Goal: Task Accomplishment & Management: Manage account settings

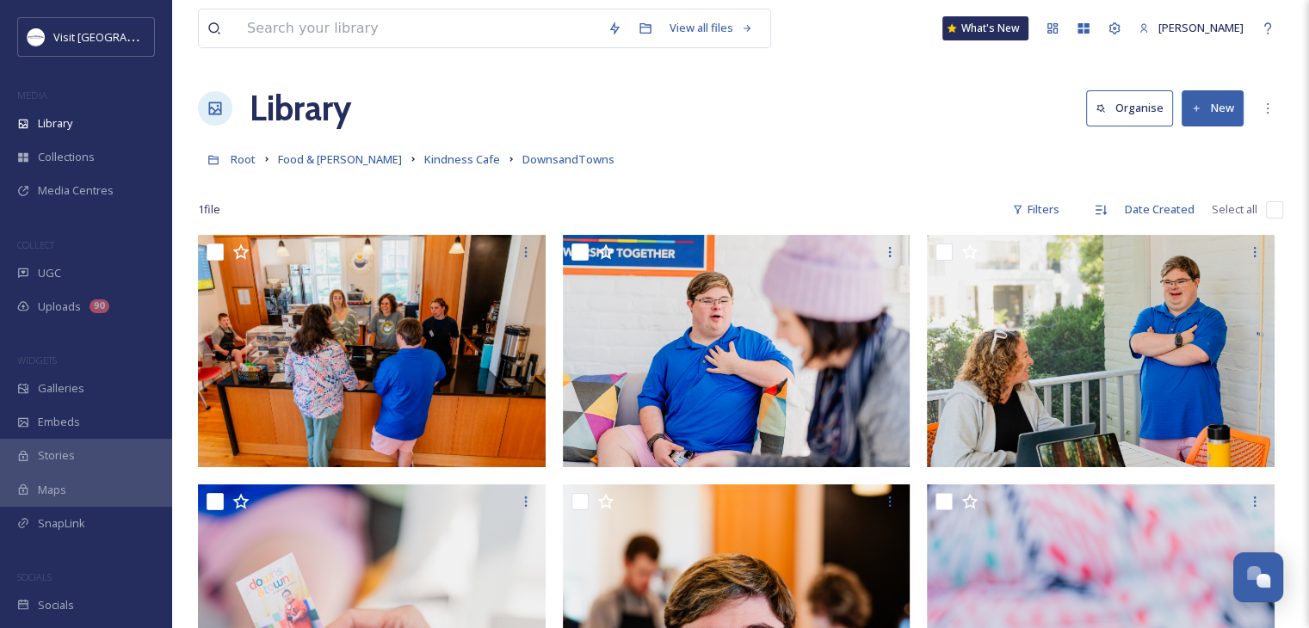
click at [1275, 215] on input "checkbox" at bounding box center [1274, 209] width 17 height 17
checkbox input "true"
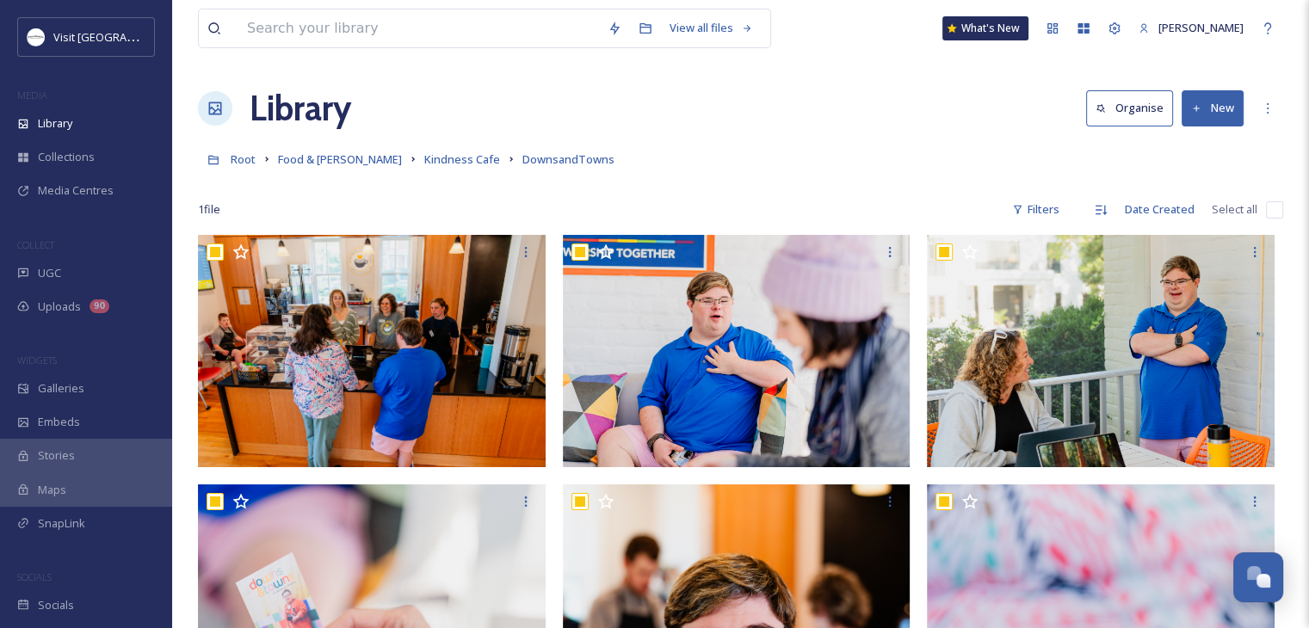
checkbox input "true"
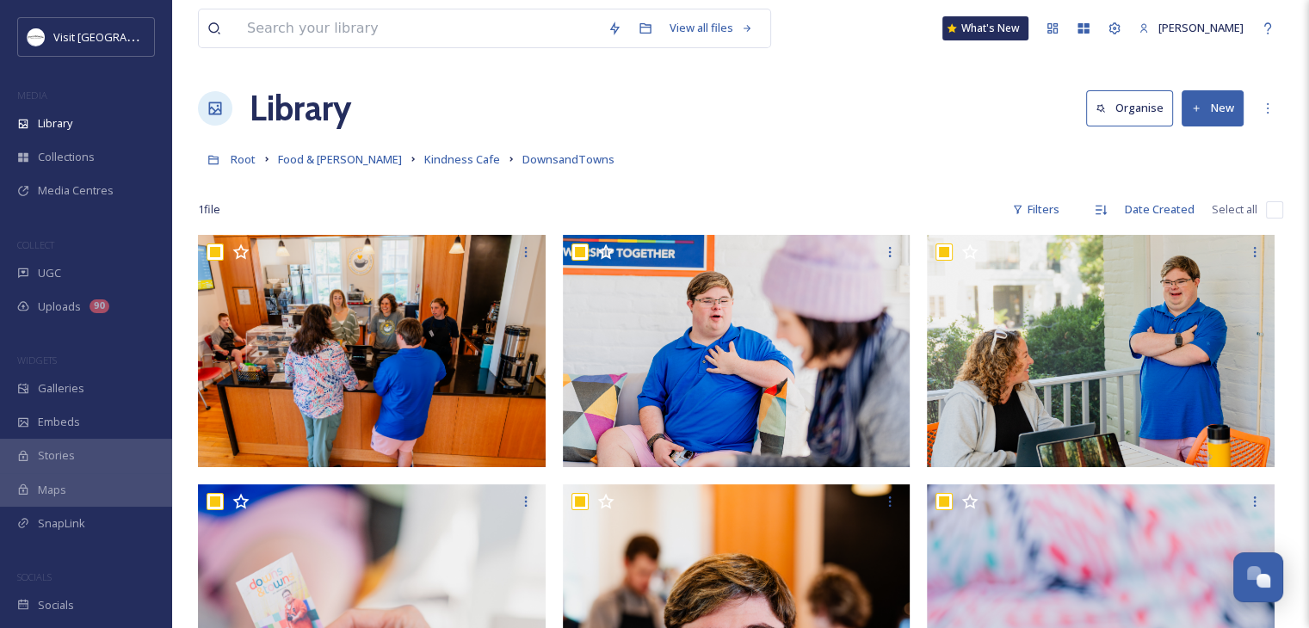
checkbox input "true"
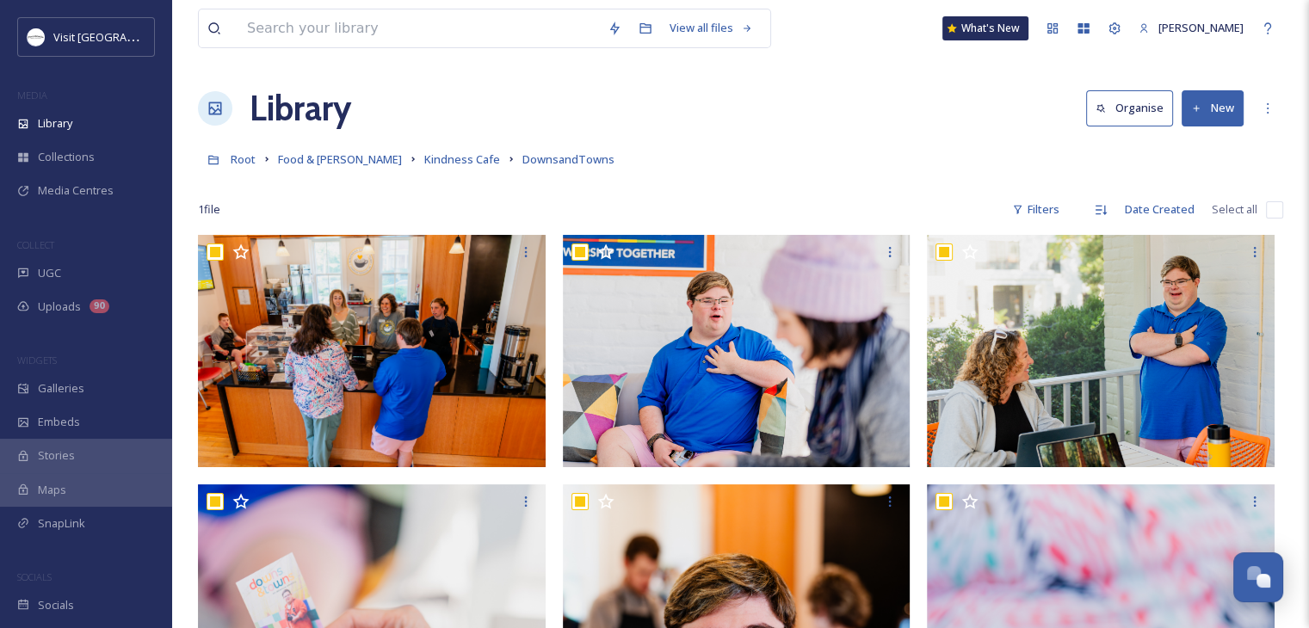
checkbox input "true"
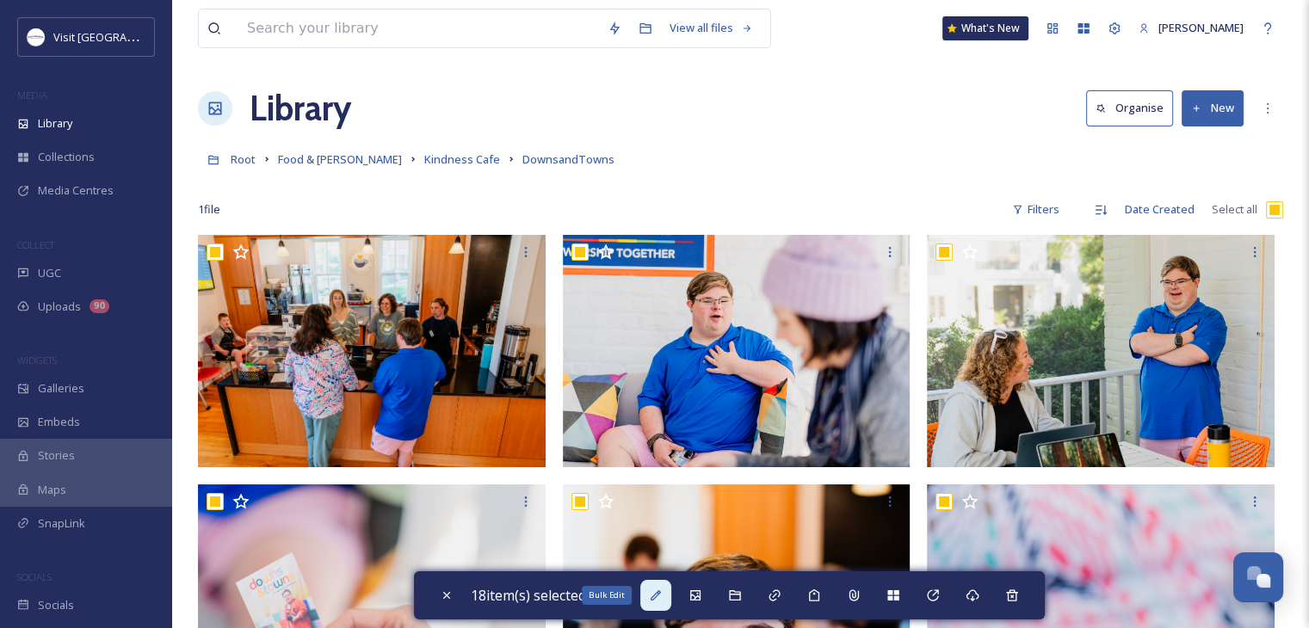
click at [661, 600] on icon at bounding box center [656, 596] width 14 height 14
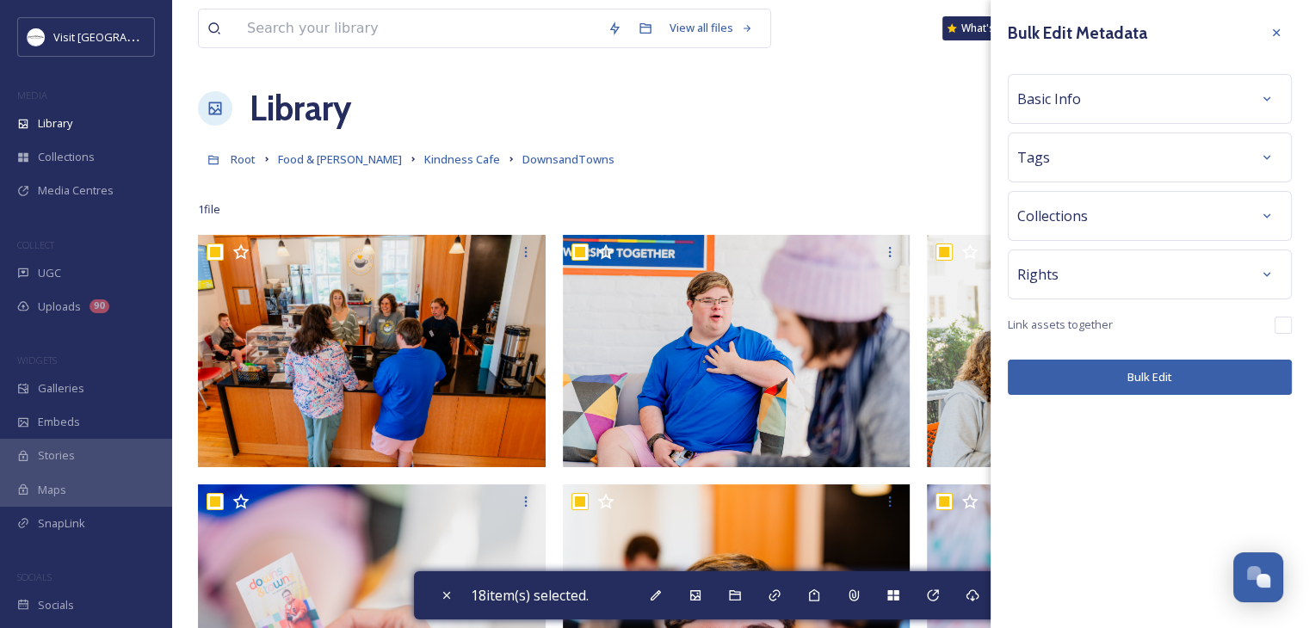
click at [1121, 110] on div "Basic Info" at bounding box center [1149, 98] width 265 height 31
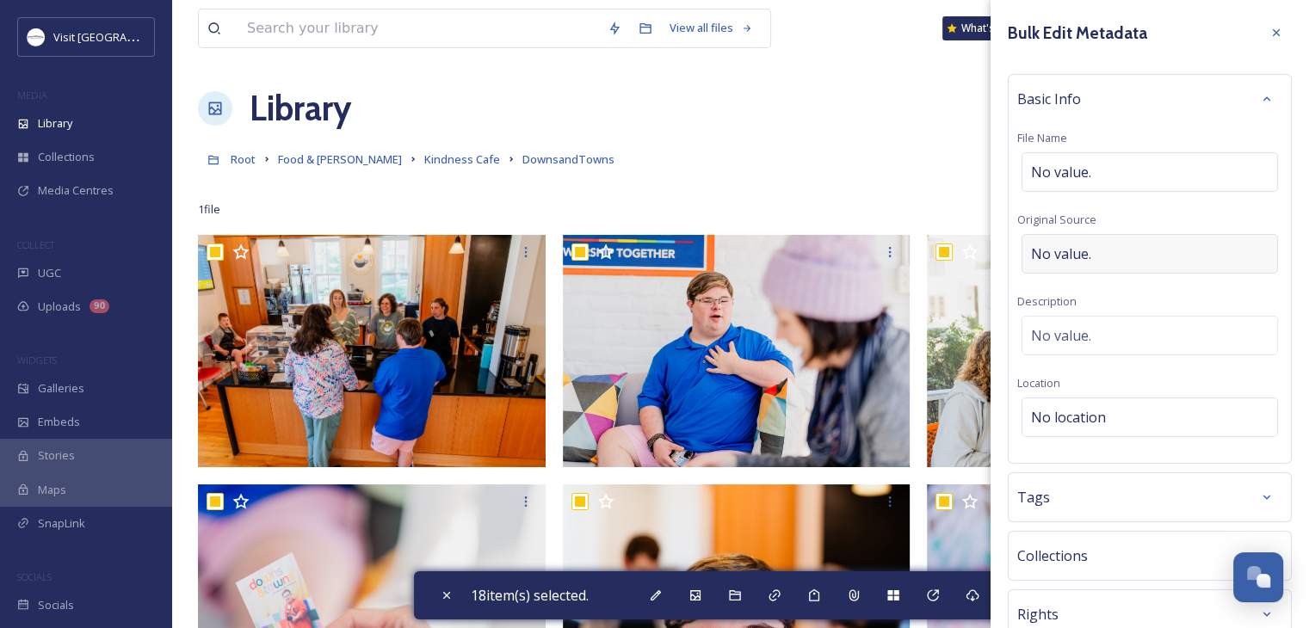
click at [1085, 259] on span "No value." at bounding box center [1061, 254] width 60 height 21
type input "Zach Phillips"
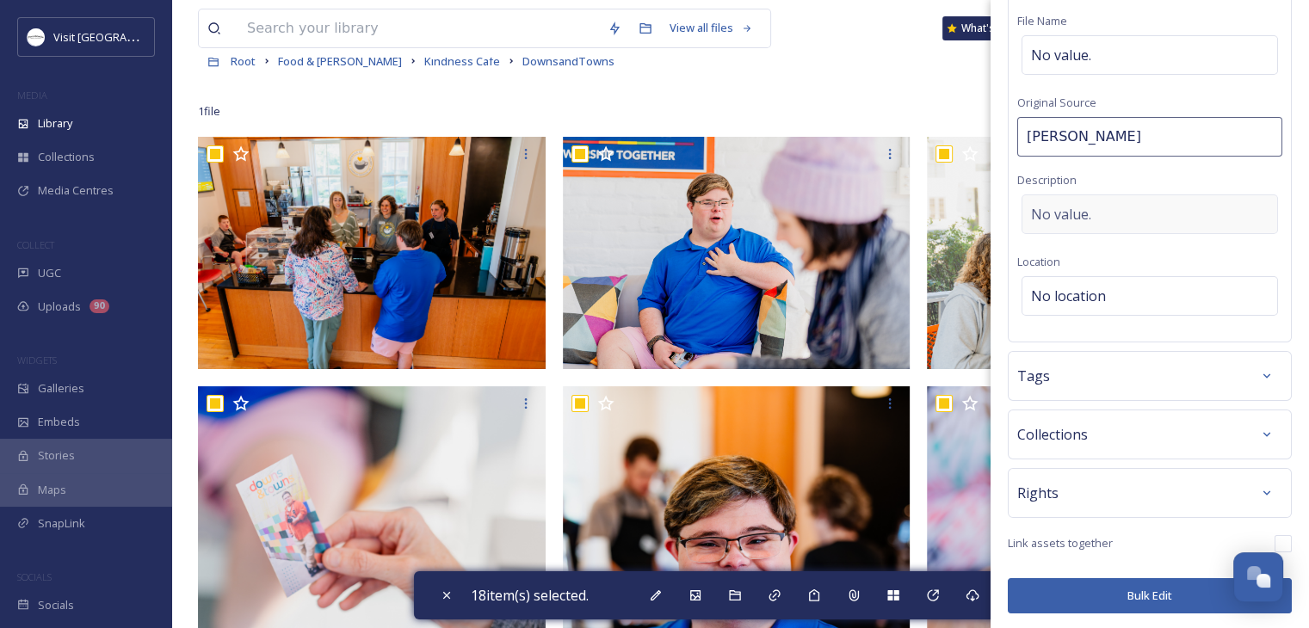
scroll to position [110, 0]
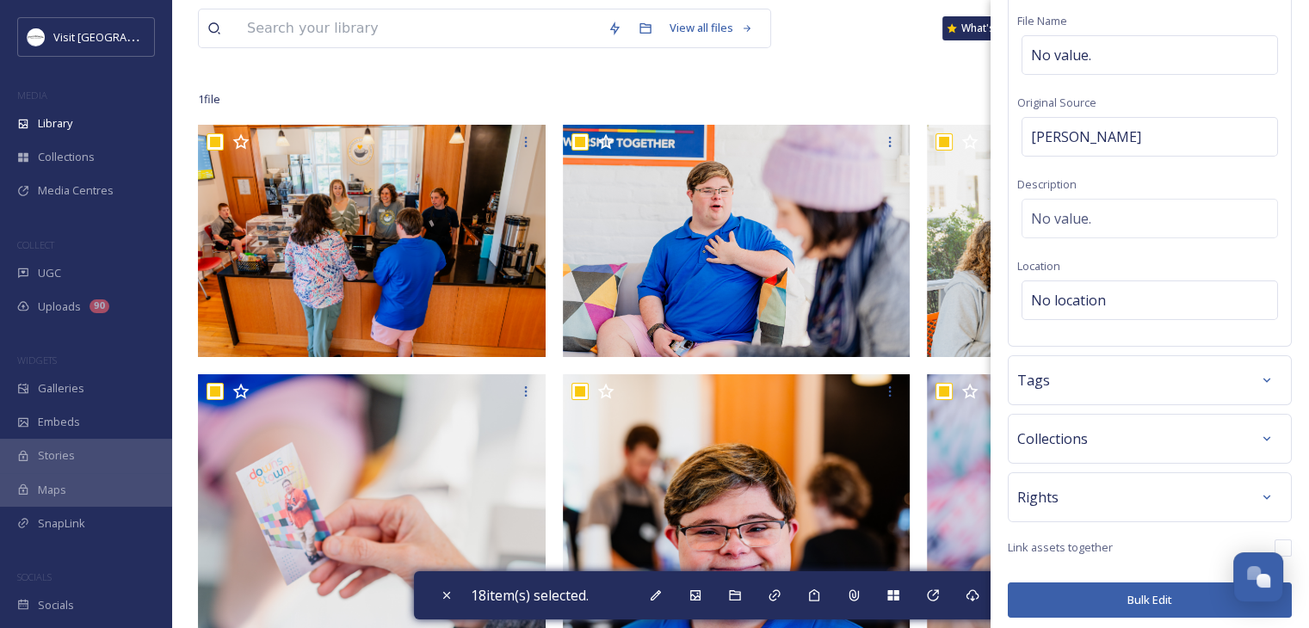
click at [1089, 487] on div "Rights" at bounding box center [1149, 497] width 265 height 31
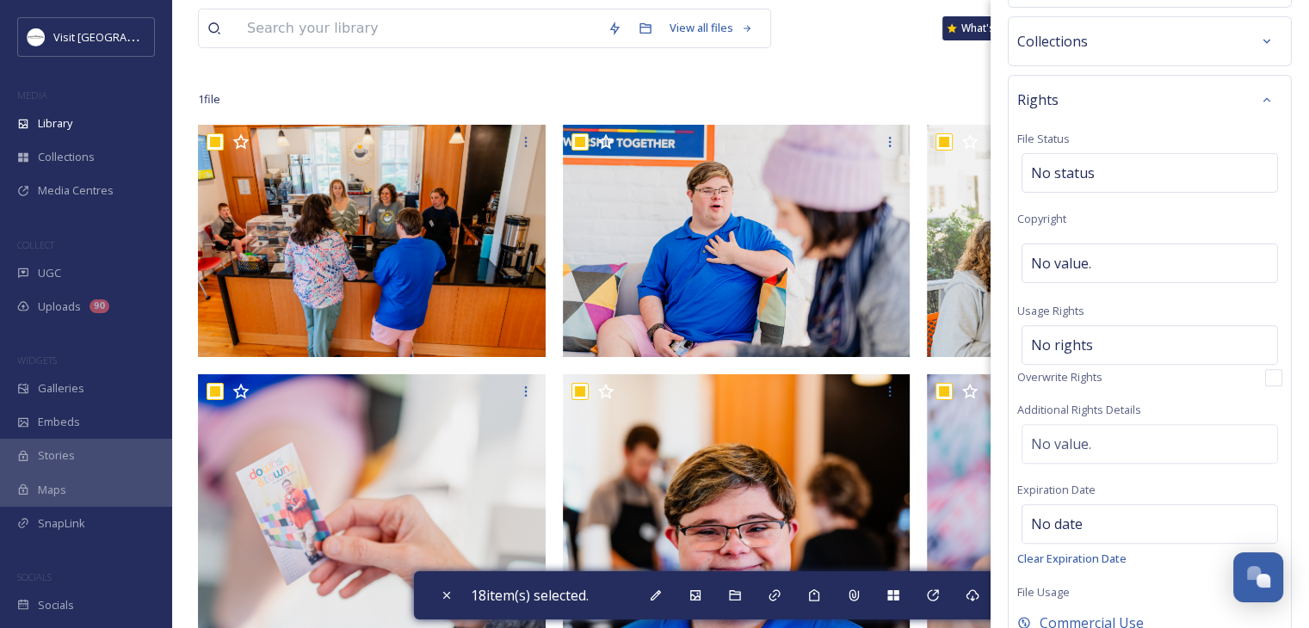
scroll to position [515, 0]
click at [1060, 349] on span "No rights" at bounding box center [1062, 344] width 62 height 21
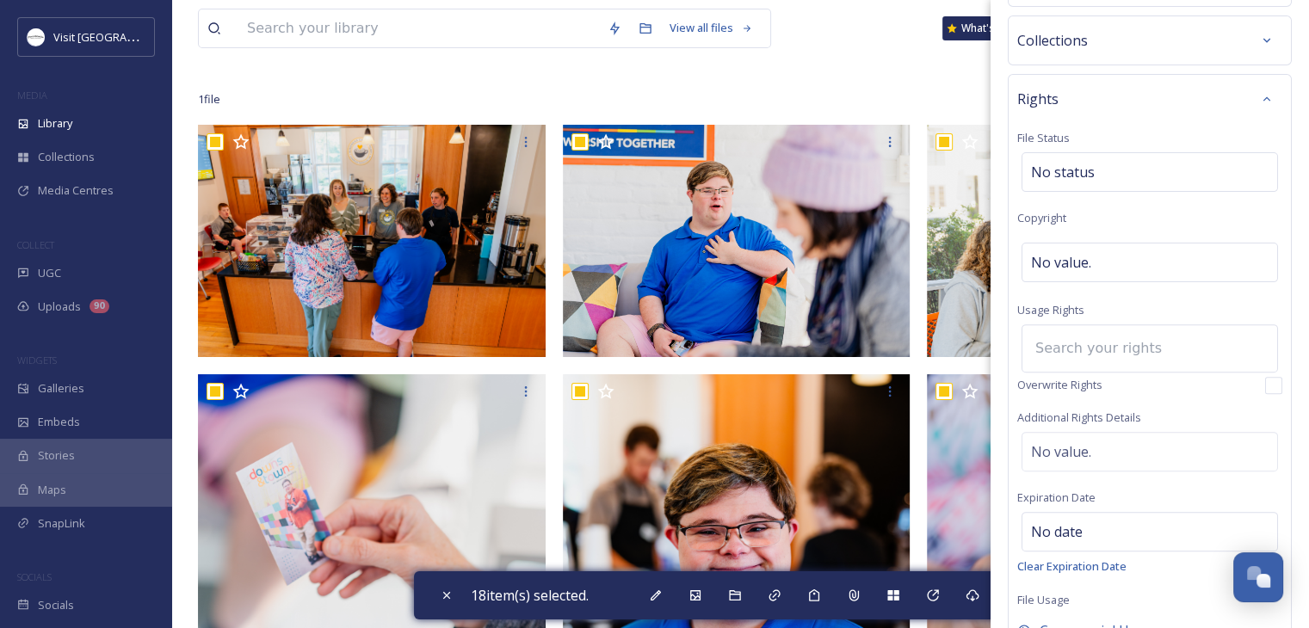
click at [1061, 344] on input at bounding box center [1121, 349] width 189 height 38
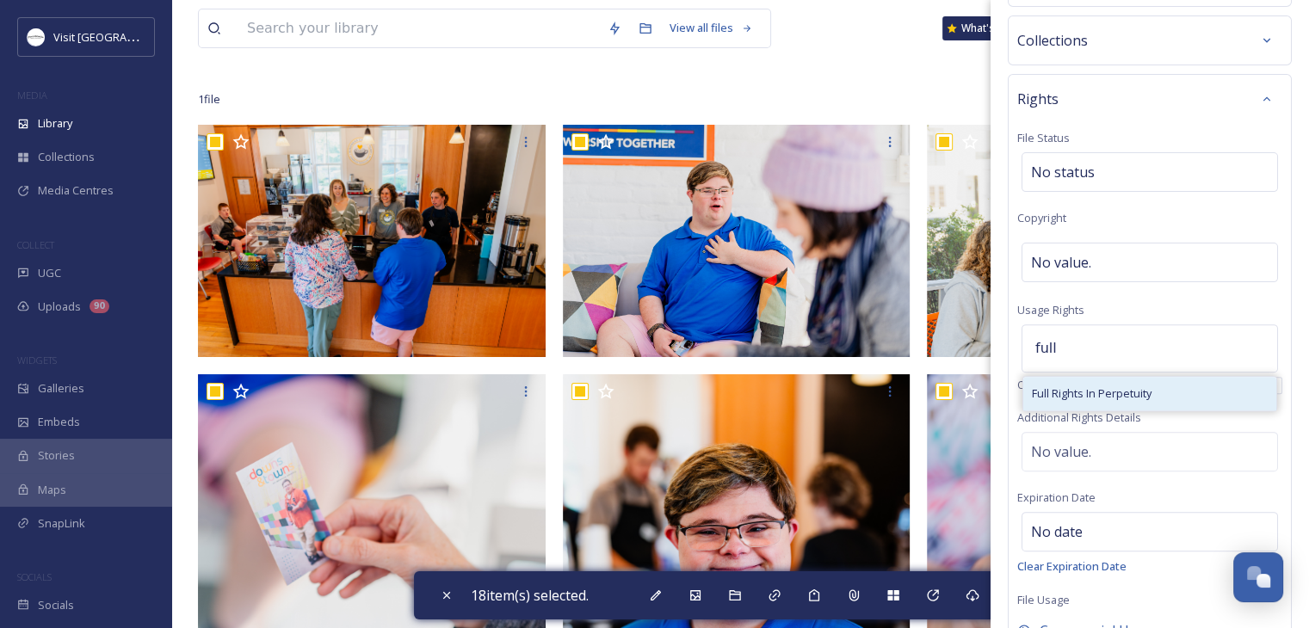
type input "full"
click at [1077, 395] on span "Full Rights In Perpetuity" at bounding box center [1092, 394] width 120 height 16
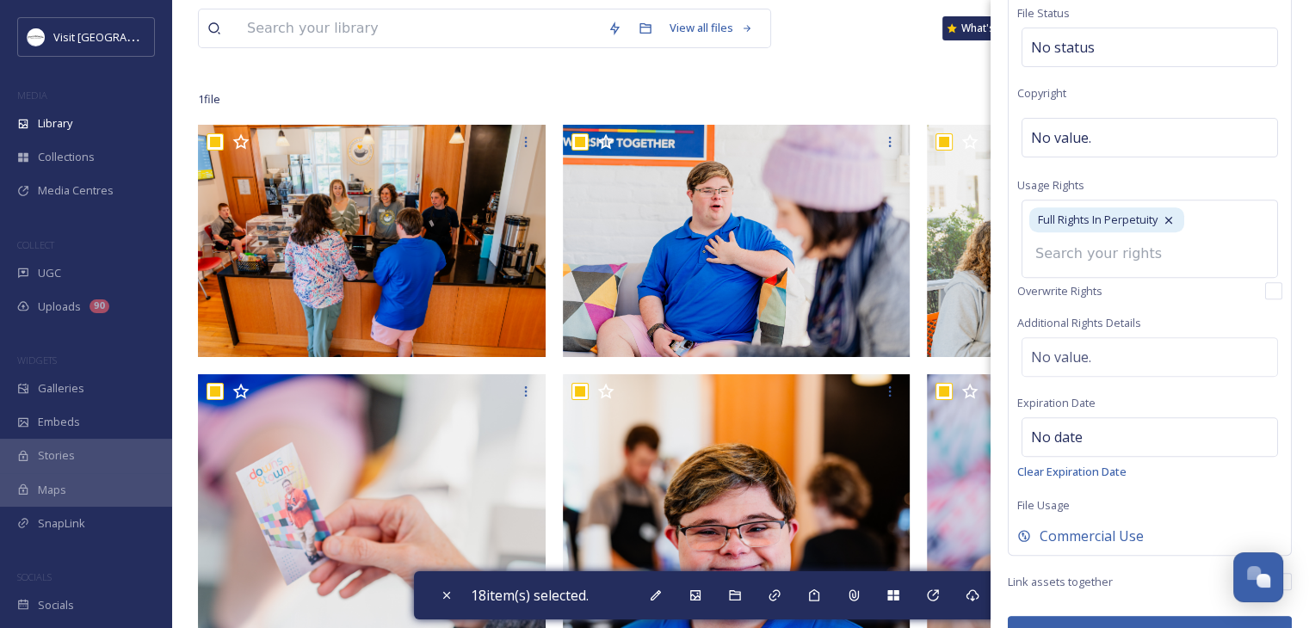
scroll to position [676, 0]
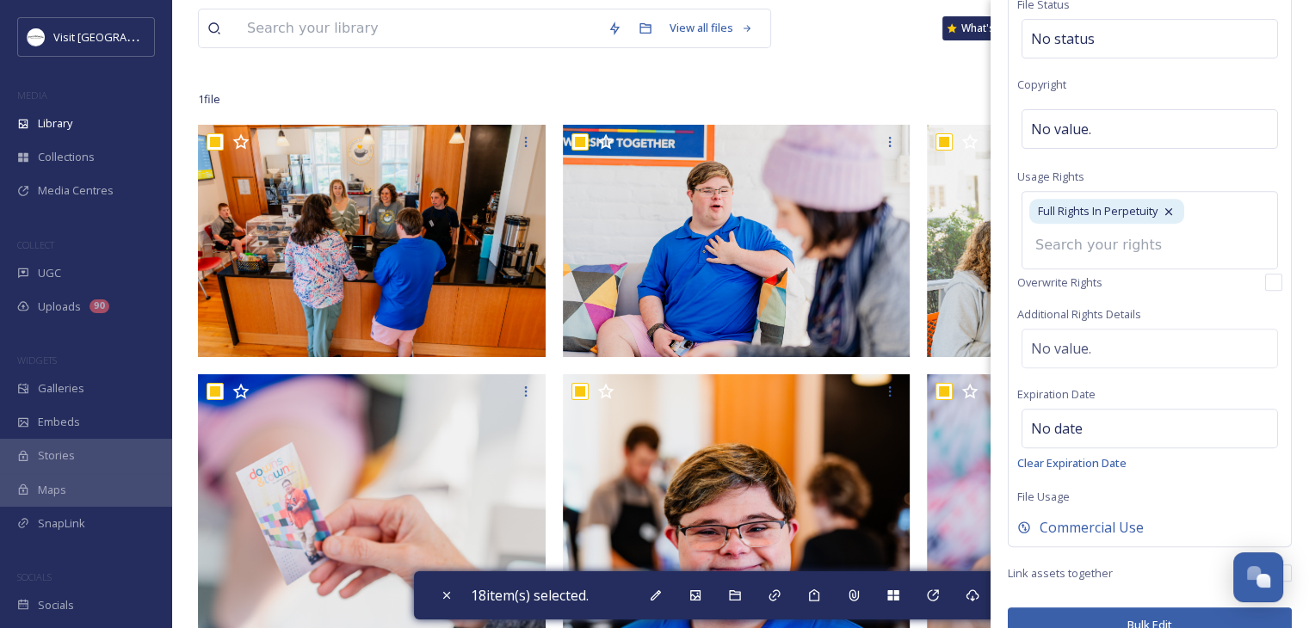
click at [1106, 608] on button "Bulk Edit" at bounding box center [1150, 625] width 284 height 35
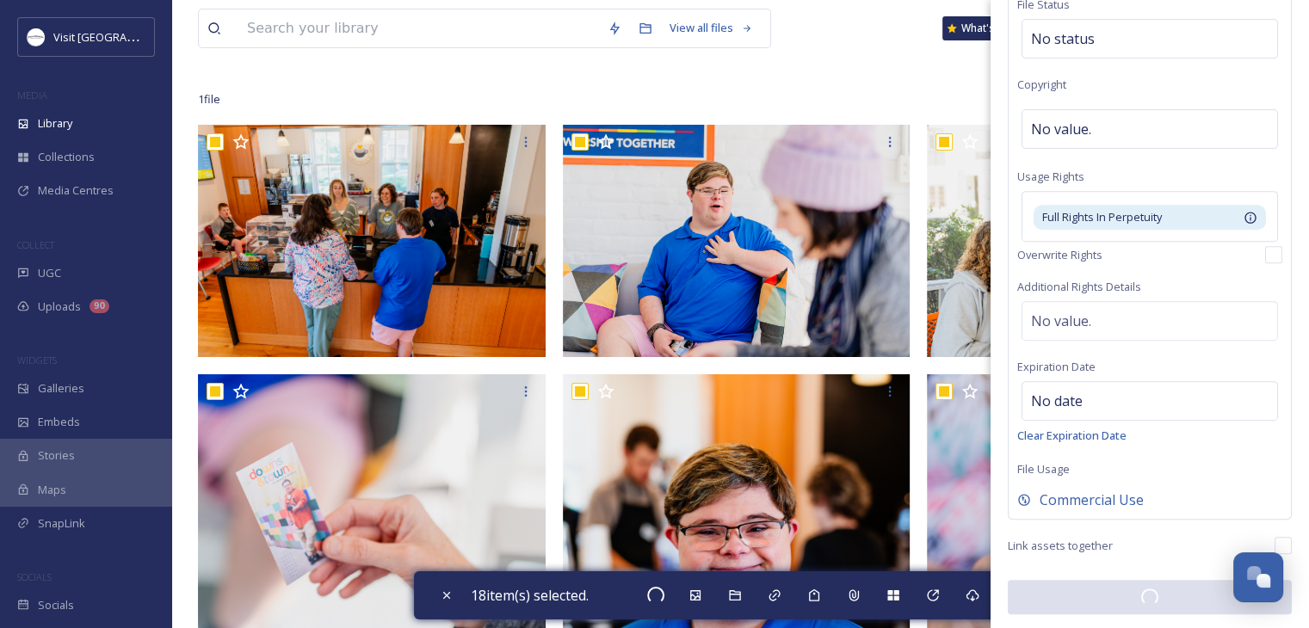
scroll to position [648, 0]
checkbox input "false"
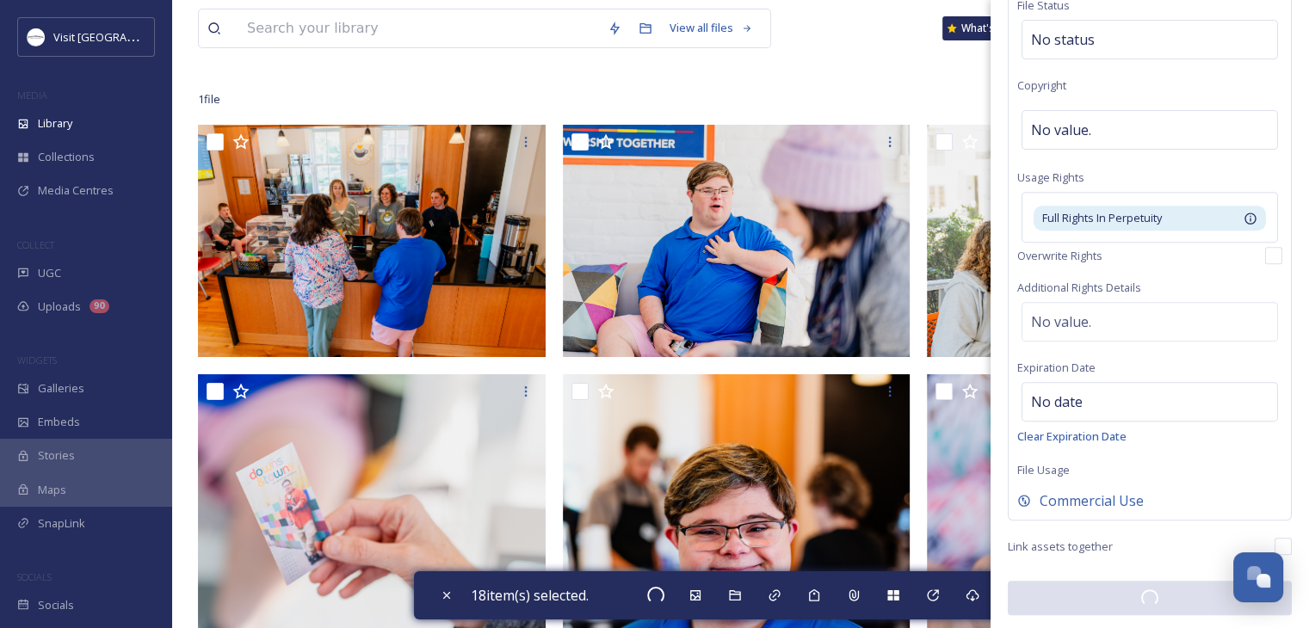
checkbox input "false"
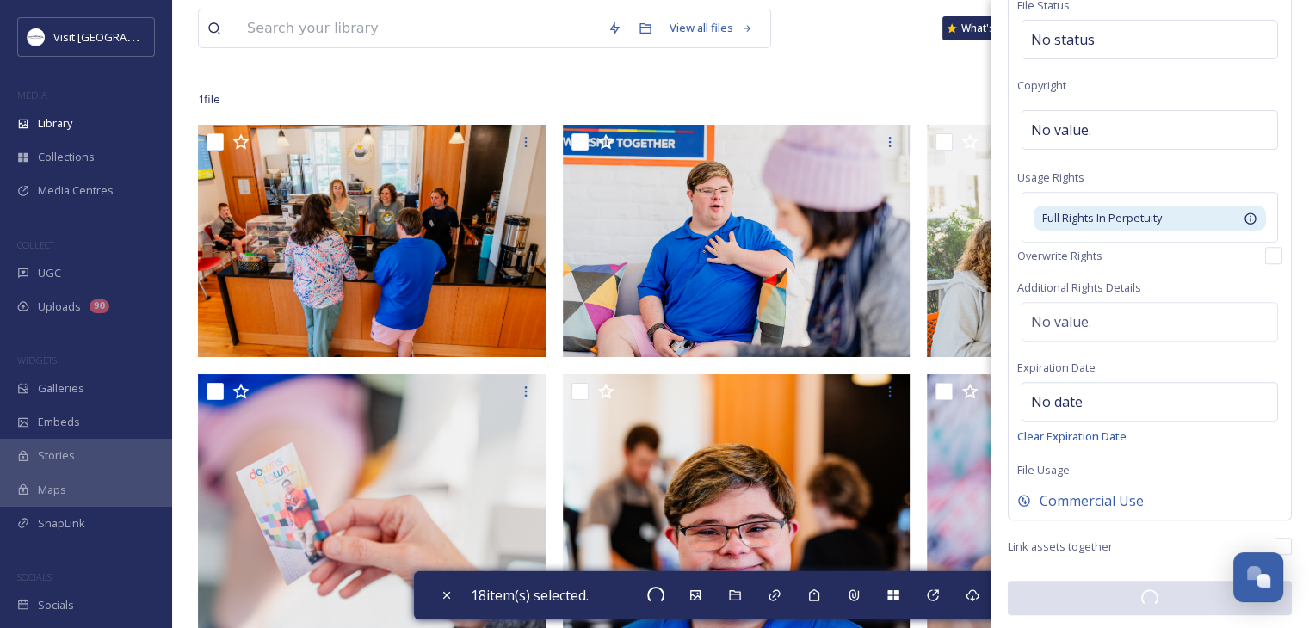
checkbox input "false"
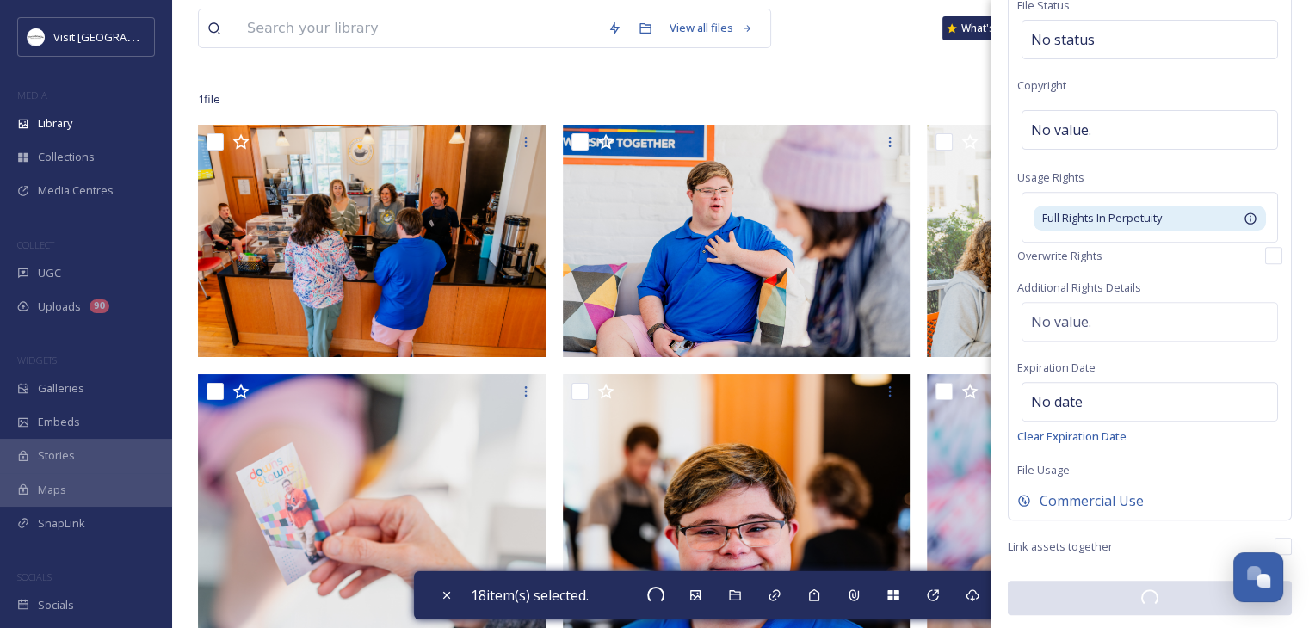
checkbox input "false"
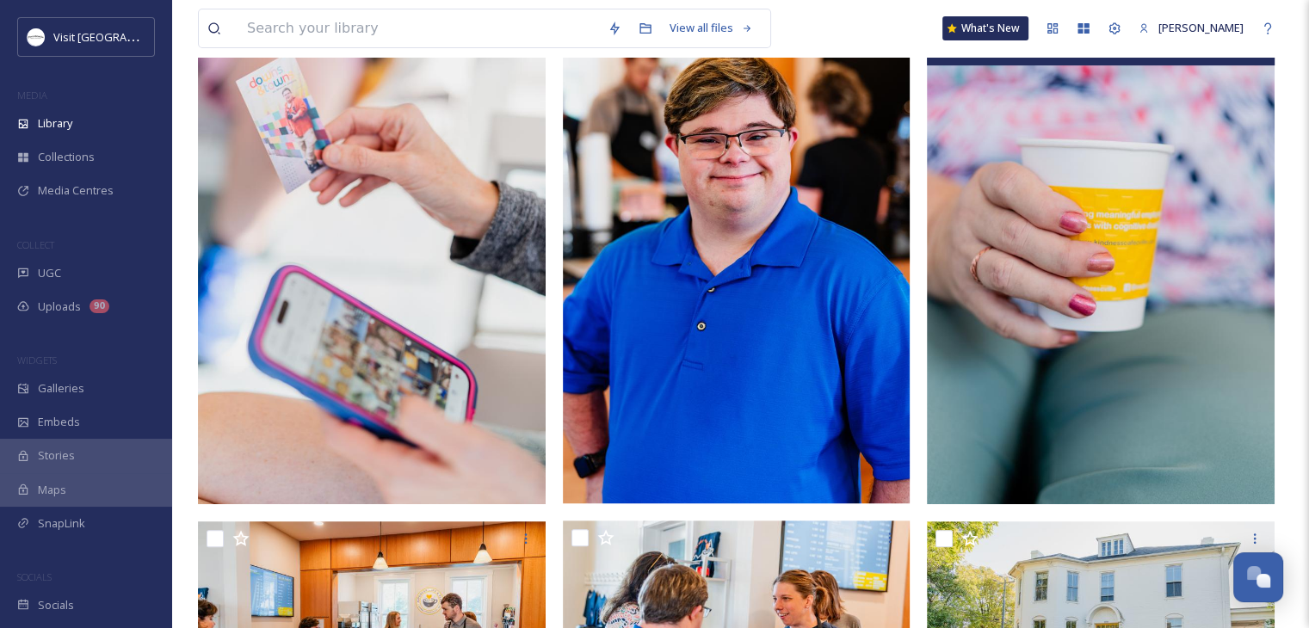
scroll to position [0, 0]
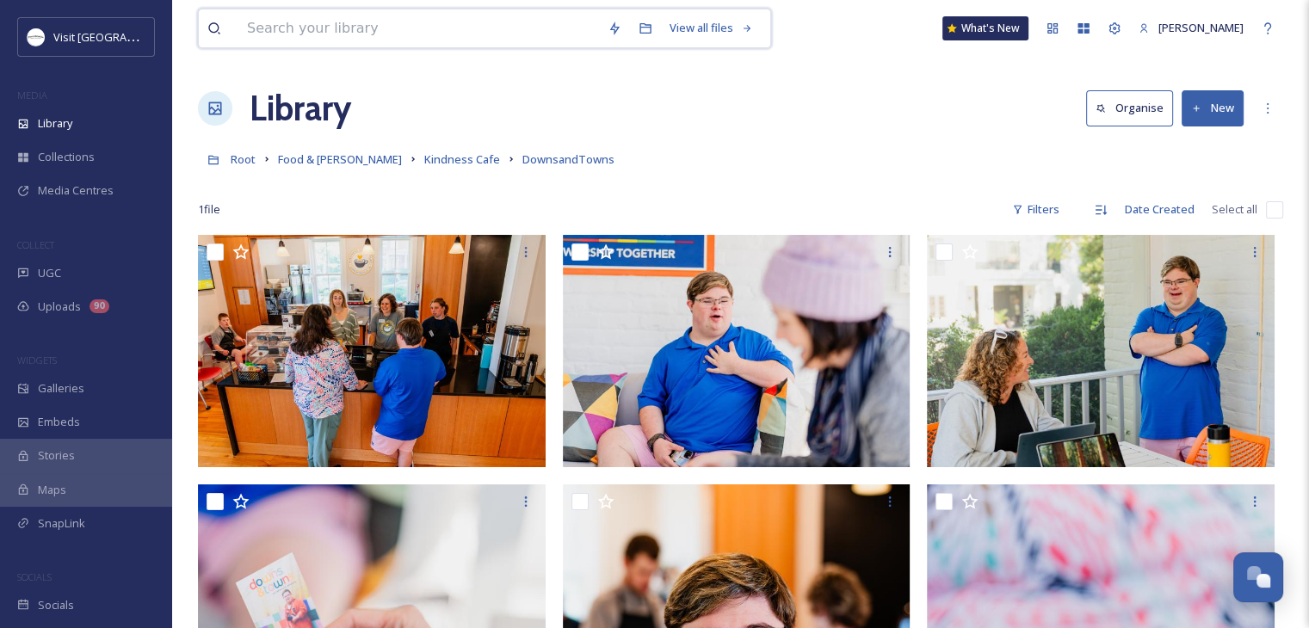
click at [475, 25] on input at bounding box center [418, 28] width 361 height 38
type input "groshlist"
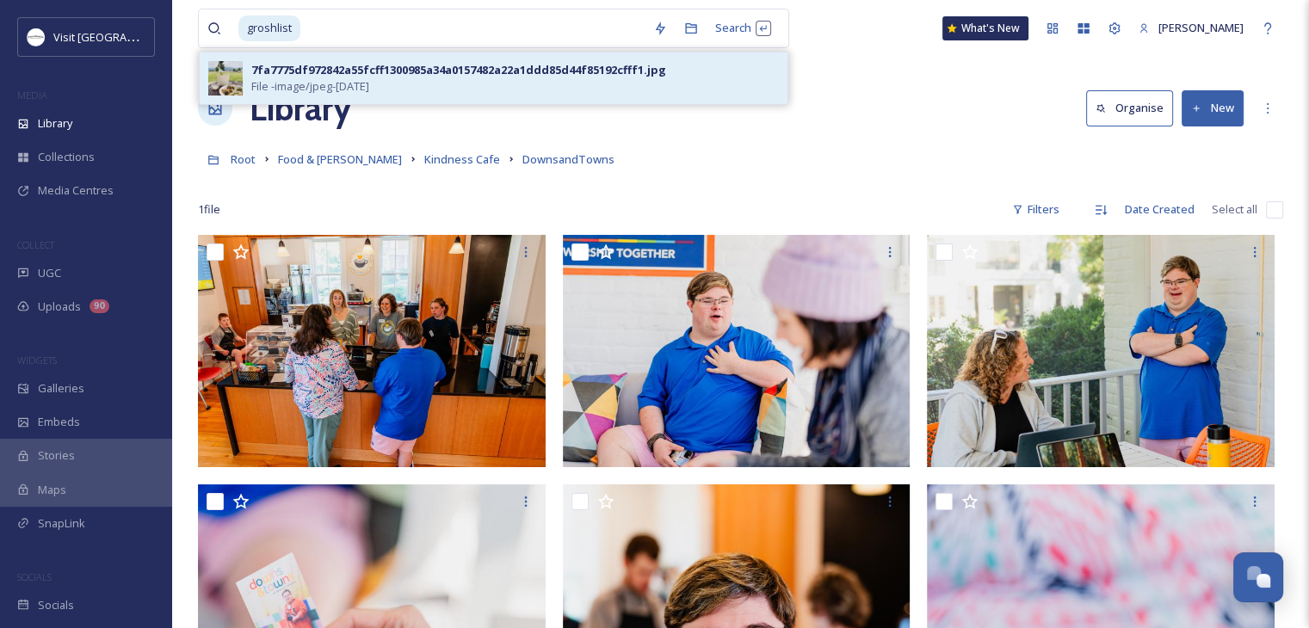
click at [403, 76] on div "7fa7775df972842a55fcff1300985a34a0157482a22a1ddd85d44f85192cfff1.jpg" at bounding box center [458, 70] width 415 height 16
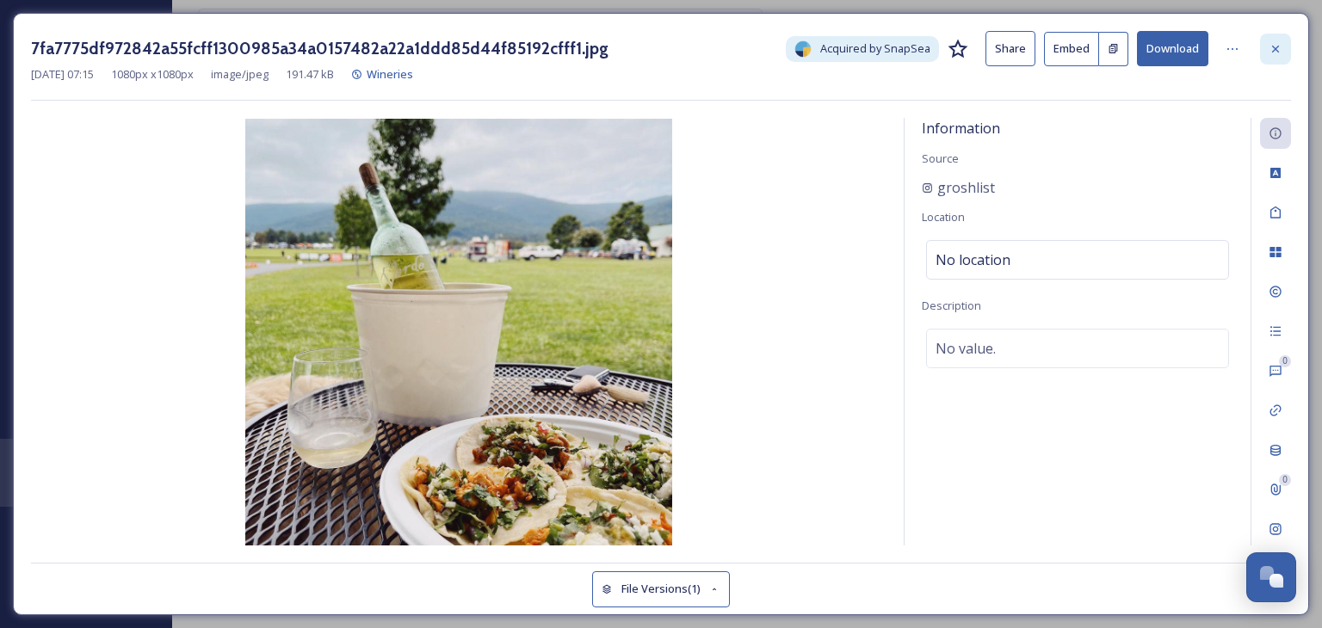
click at [1277, 39] on div at bounding box center [1275, 49] width 31 height 31
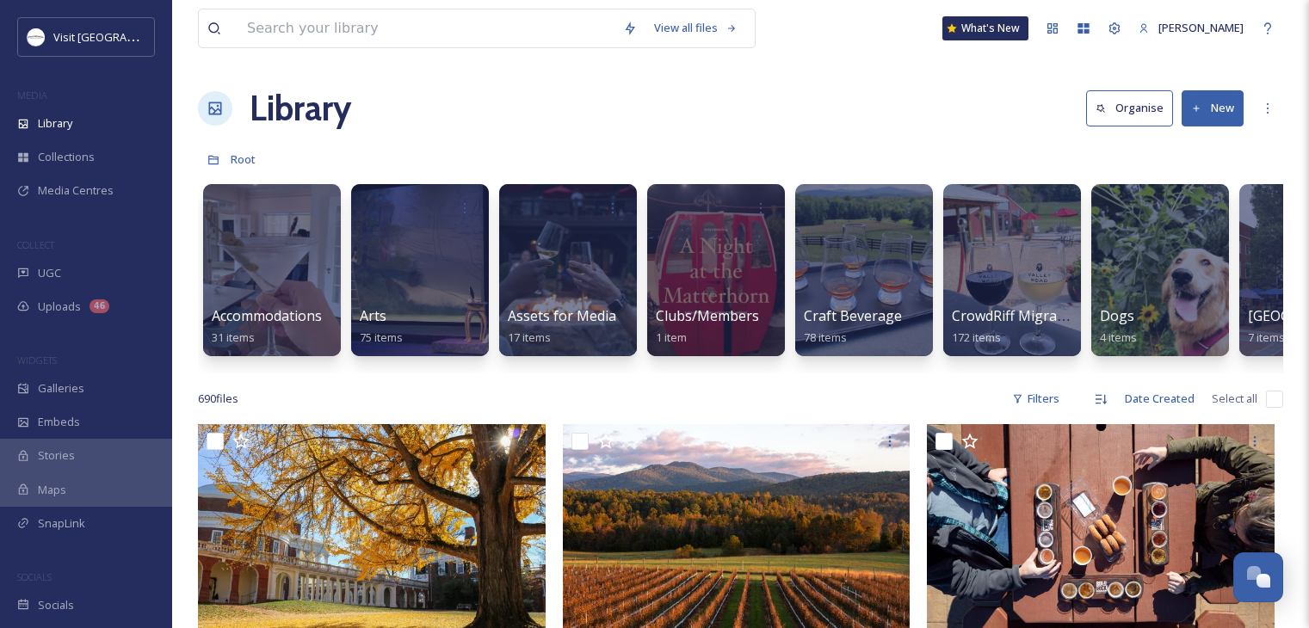
scroll to position [11699, 0]
